Goal: Task Accomplishment & Management: Manage account settings

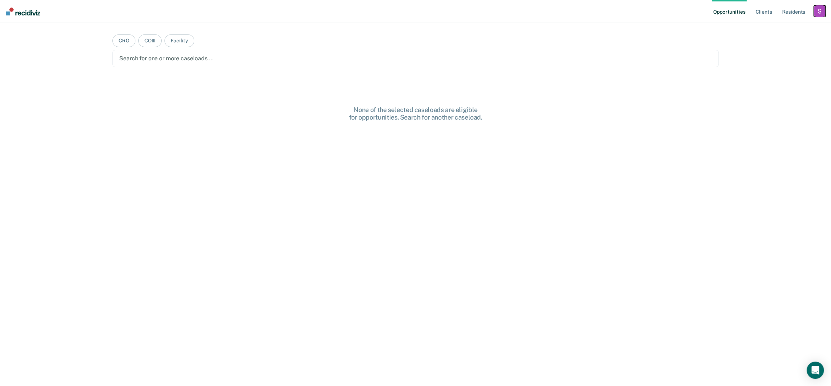
click at [815, 12] on div "button" at bounding box center [818, 10] width 11 height 11
click at [776, 27] on link "Profile" at bounding box center [790, 29] width 58 height 6
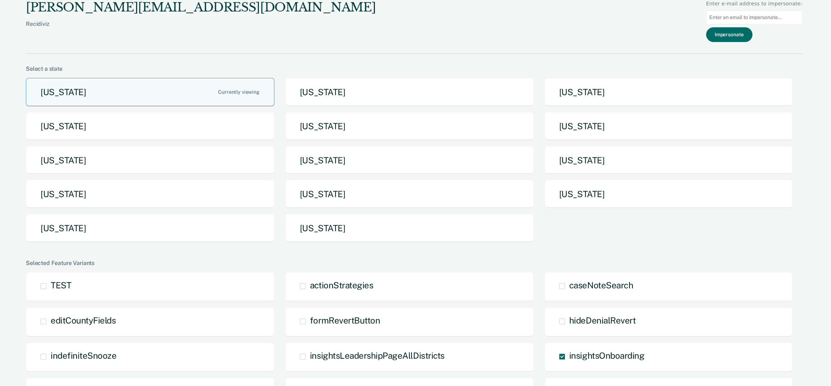
click at [748, 22] on input at bounding box center [754, 17] width 96 height 14
paste input "[PERSON_NAME][EMAIL_ADDRESS][PERSON_NAME][DOMAIN_NAME][US_STATE]"
type input "[PERSON_NAME][EMAIL_ADDRESS][PERSON_NAME][DOMAIN_NAME][US_STATE]"
click at [743, 29] on button "Impersonate" at bounding box center [729, 34] width 46 height 15
